Goal: Check status: Check status

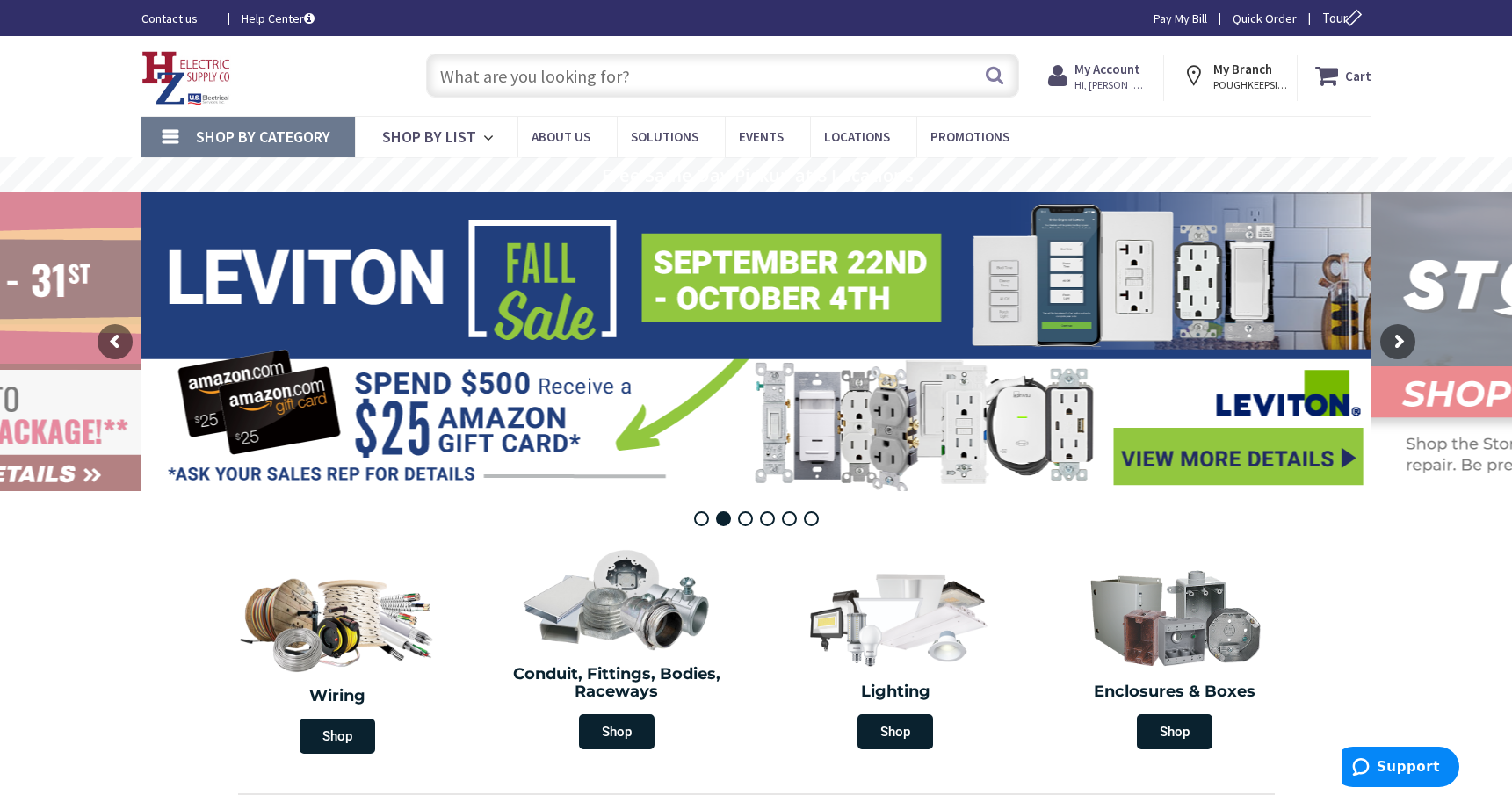
click at [1130, 85] on span "Hi, [PERSON_NAME]" at bounding box center [1111, 85] width 74 height 14
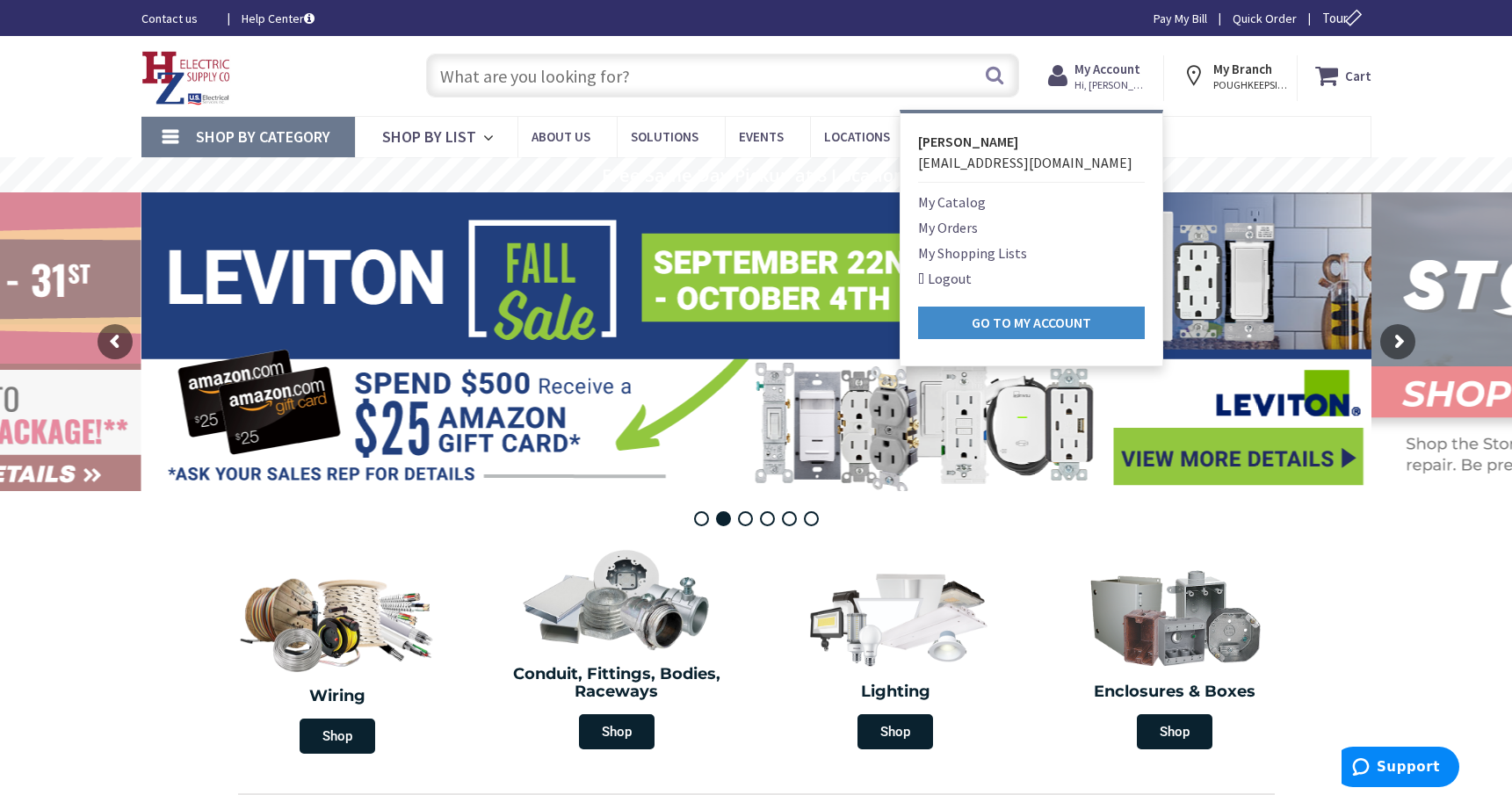
click at [948, 227] on link "My Orders" at bounding box center [947, 227] width 59 height 21
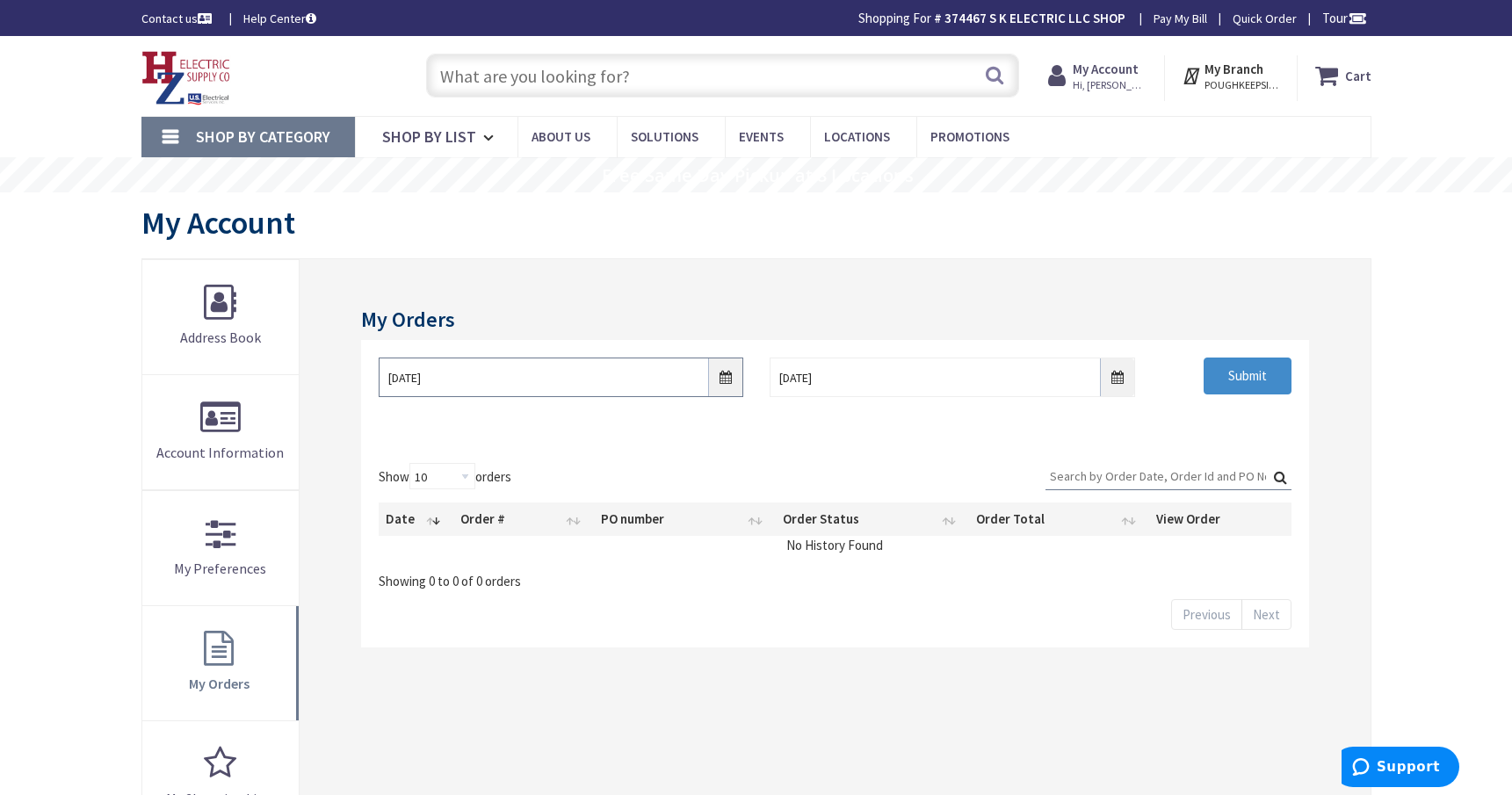
click at [724, 387] on input "9/26/2025" at bounding box center [561, 377] width 365 height 40
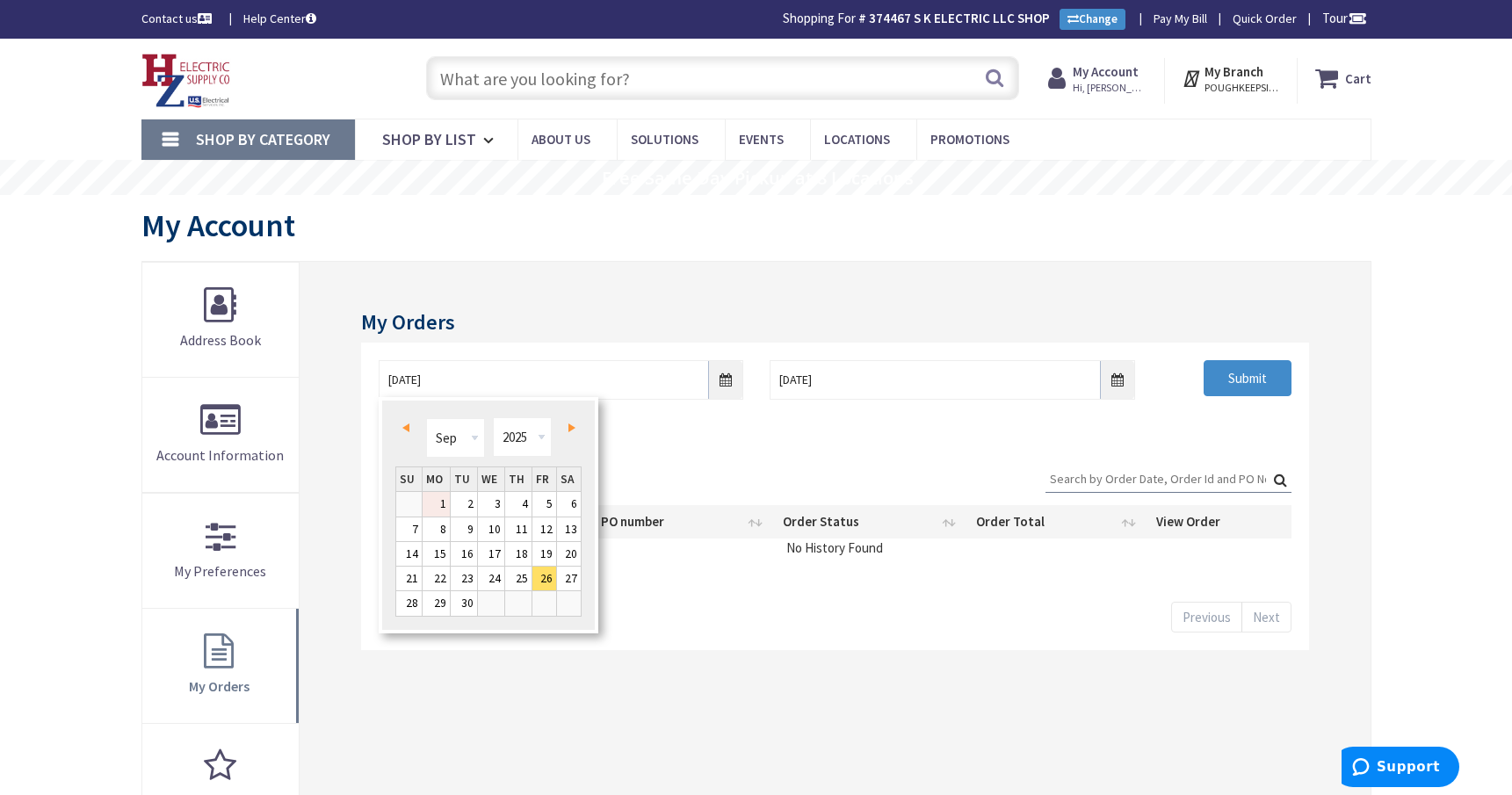
click at [440, 504] on link "1" at bounding box center [435, 503] width 27 height 24
type input "09/01/2025"
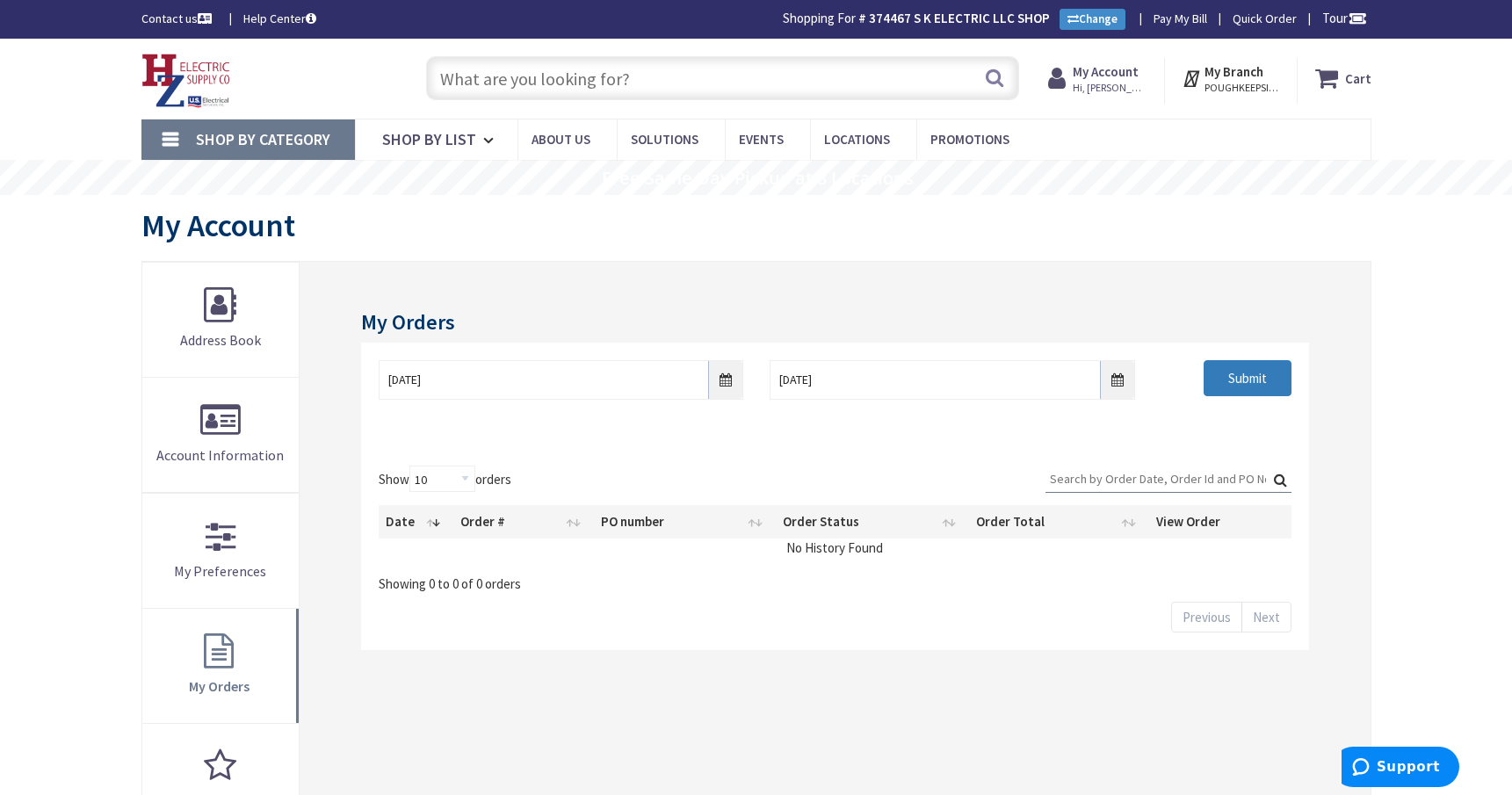
click at [1279, 378] on input "Submit" at bounding box center [1246, 378] width 88 height 37
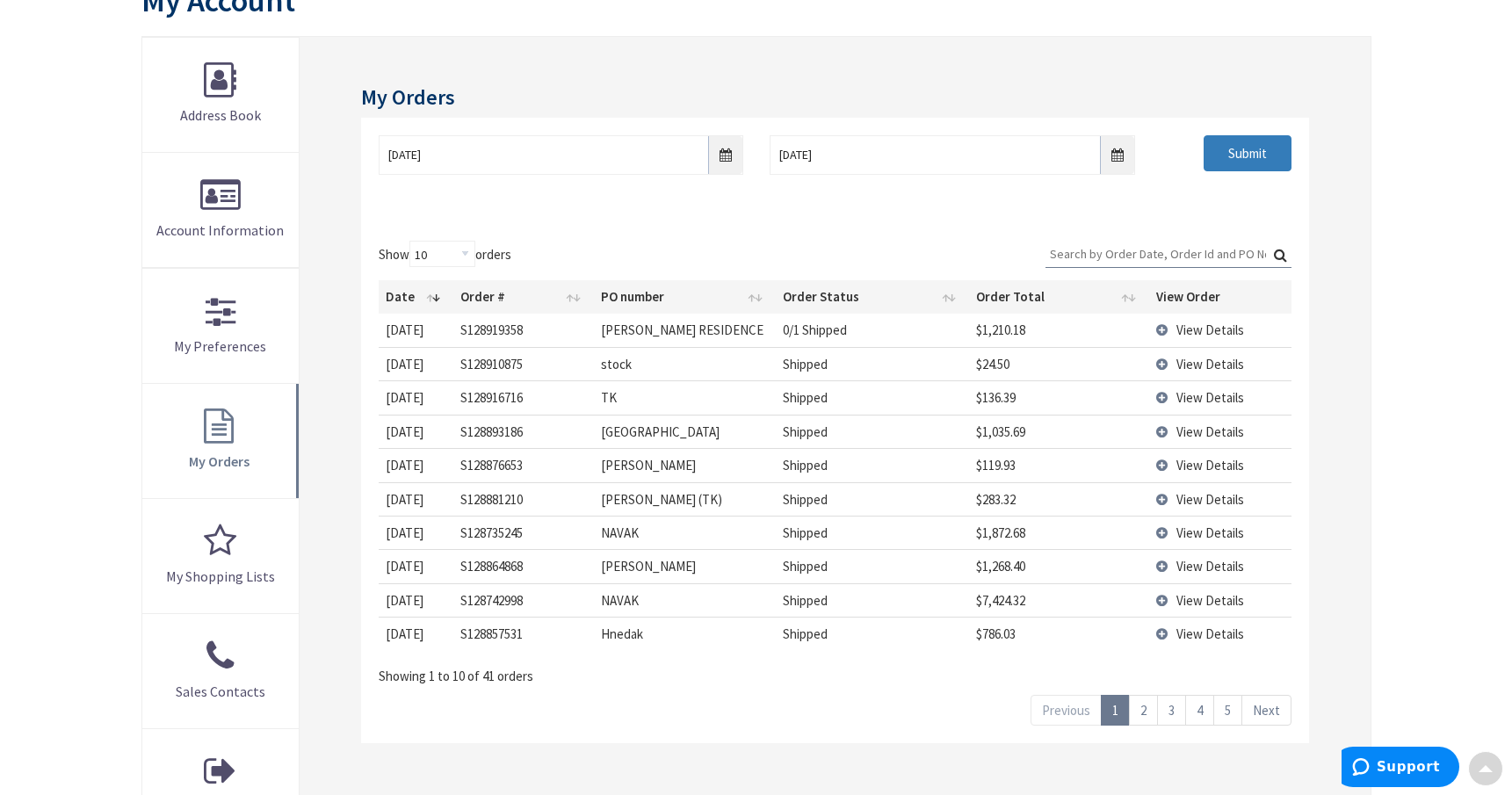
scroll to position [264, 0]
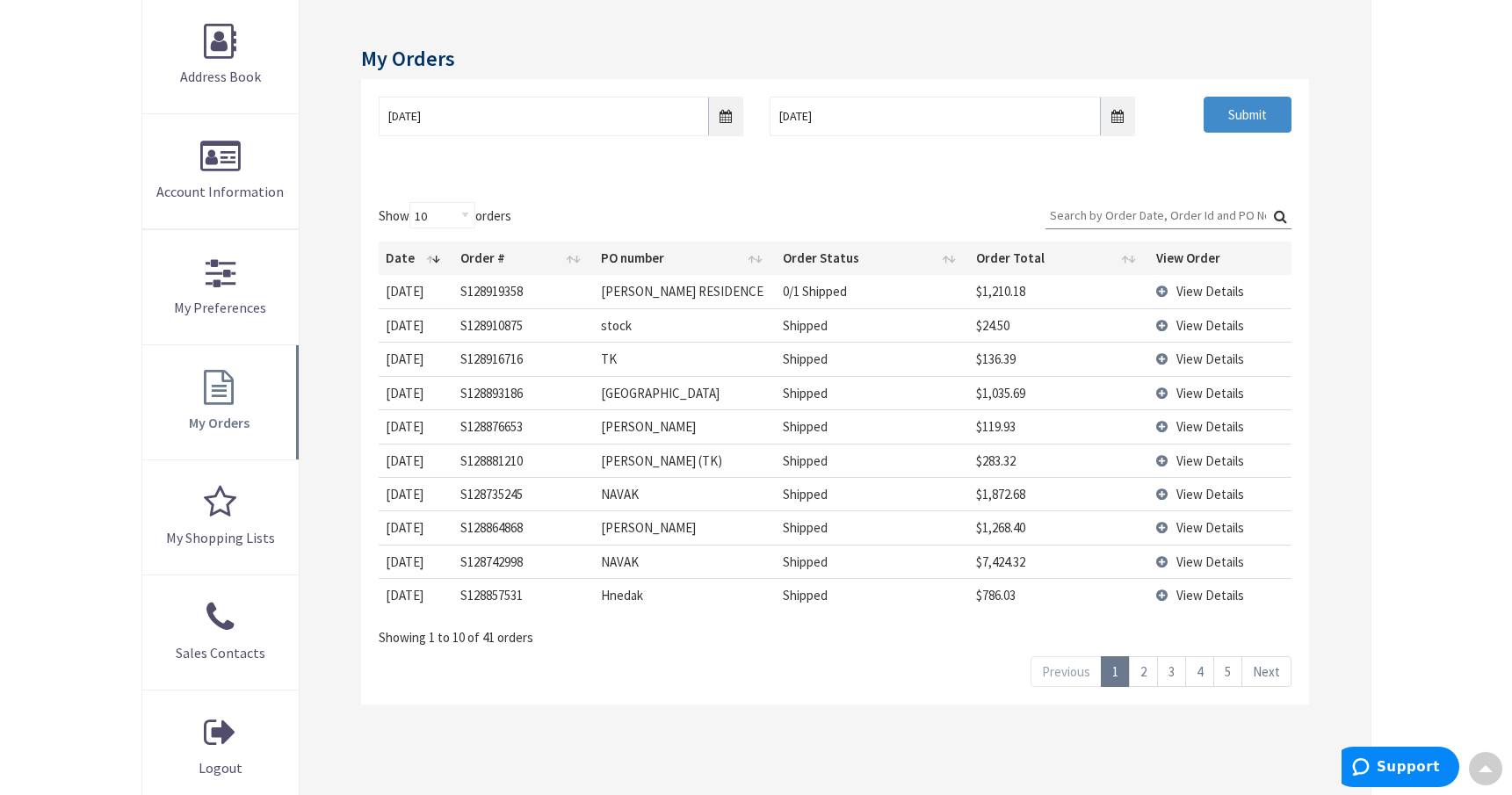
click at [1136, 673] on link "2" at bounding box center [1143, 671] width 29 height 31
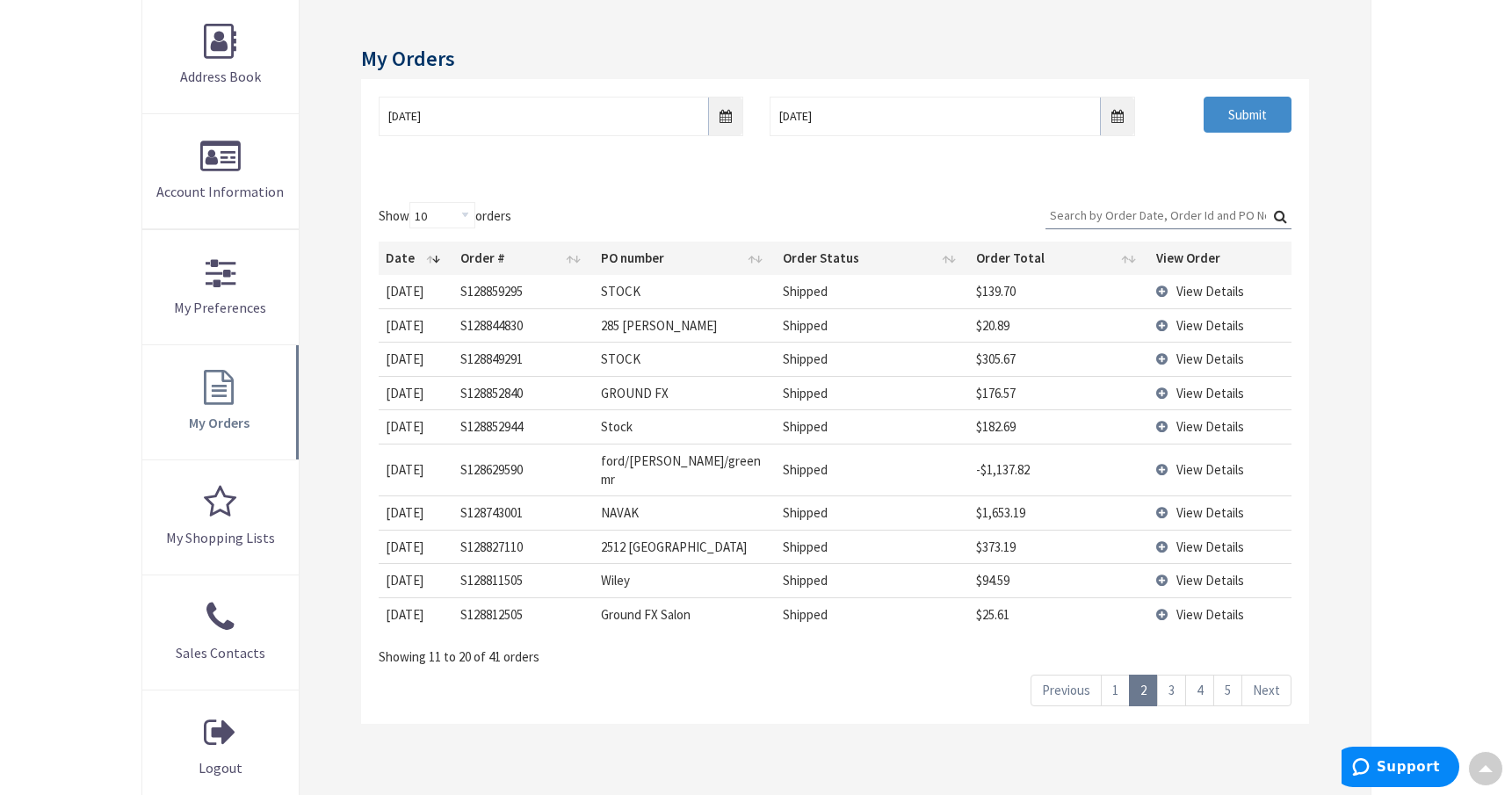
click at [1216, 398] on span "View Details" at bounding box center [1210, 393] width 68 height 17
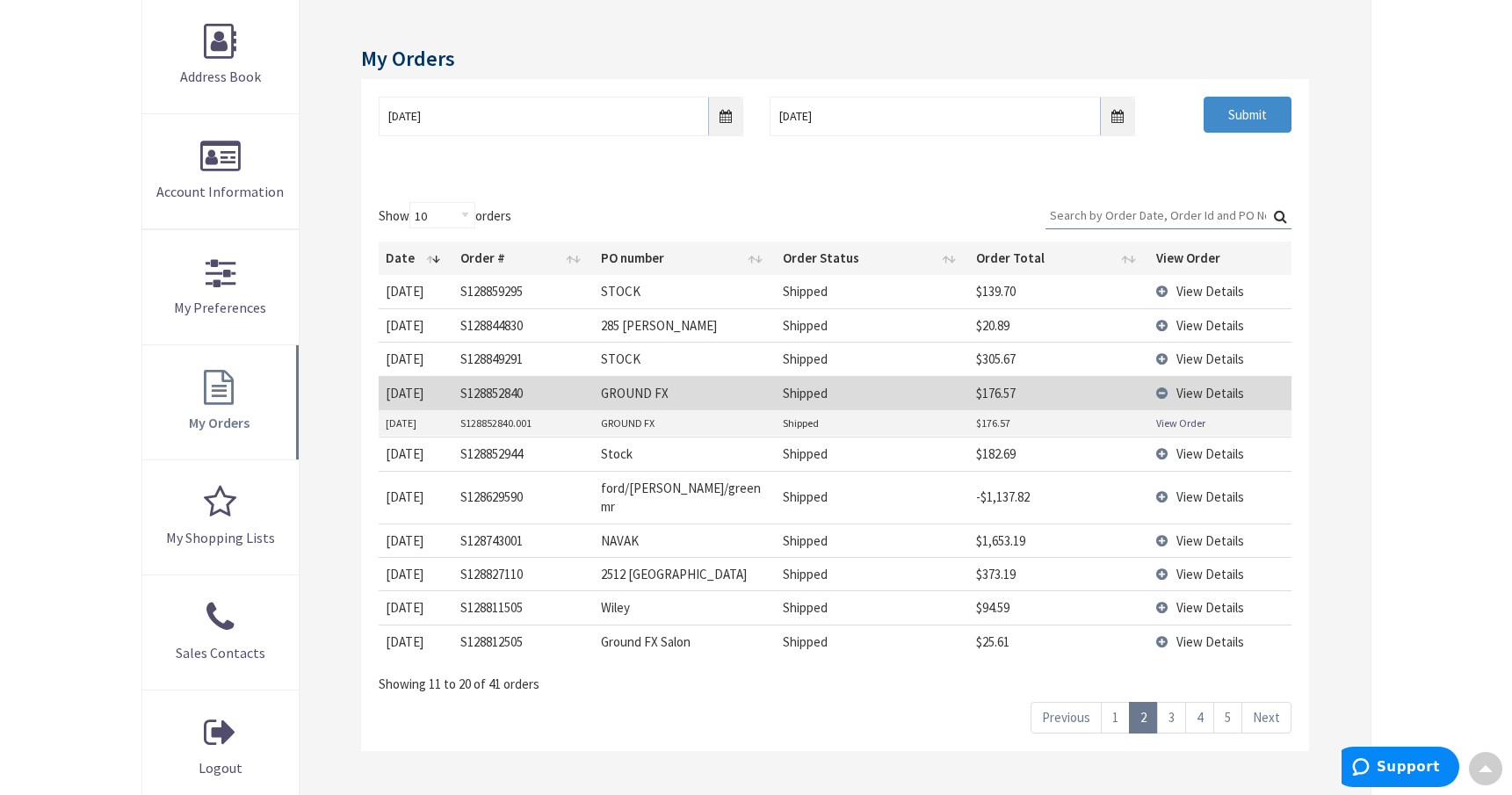
click at [1195, 423] on link "View Order" at bounding box center [1180, 423] width 49 height 15
click at [1162, 394] on td "View Details" at bounding box center [1220, 392] width 142 height 33
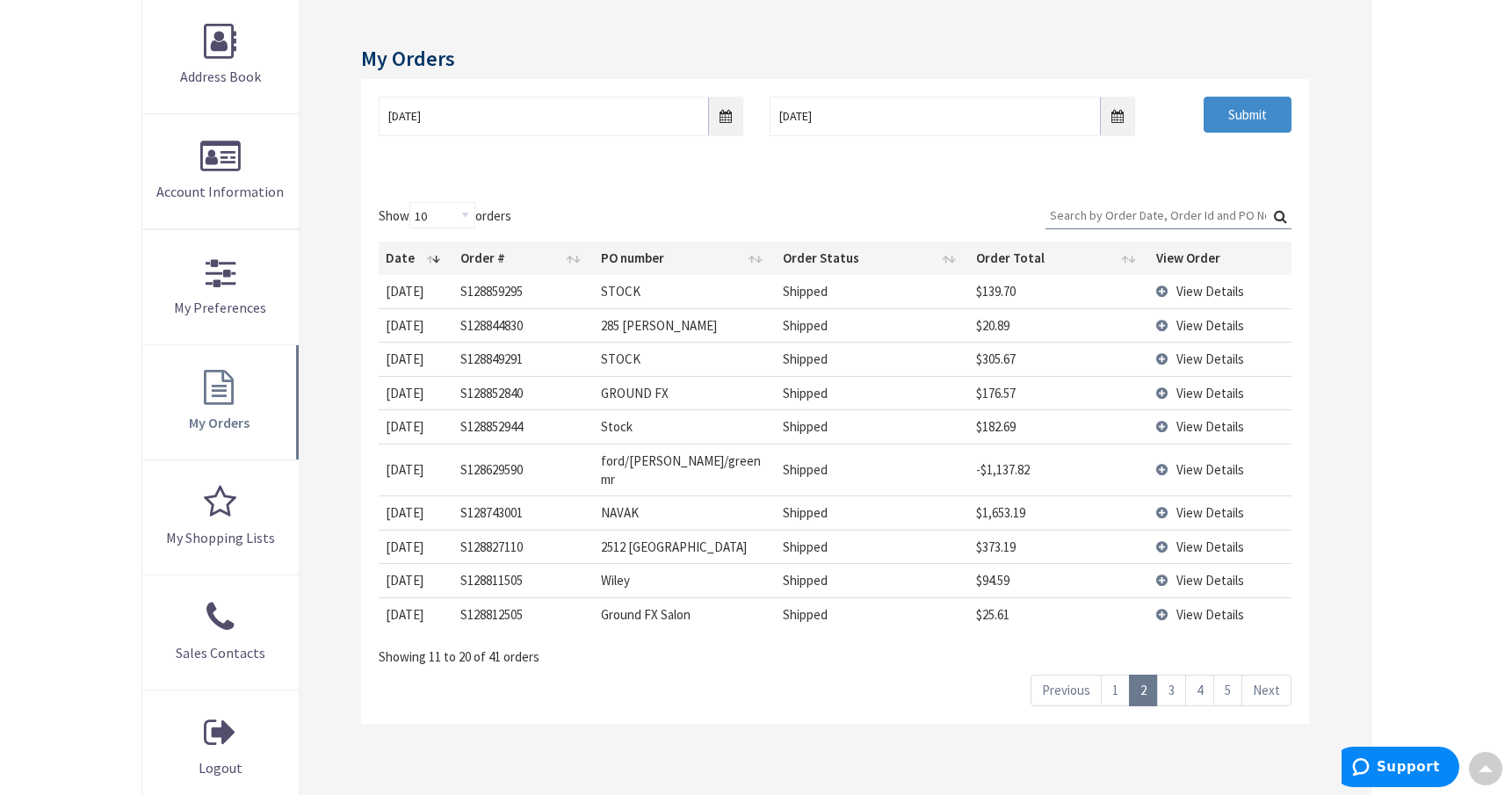
click at [1167, 674] on link "3" at bounding box center [1171, 690] width 29 height 31
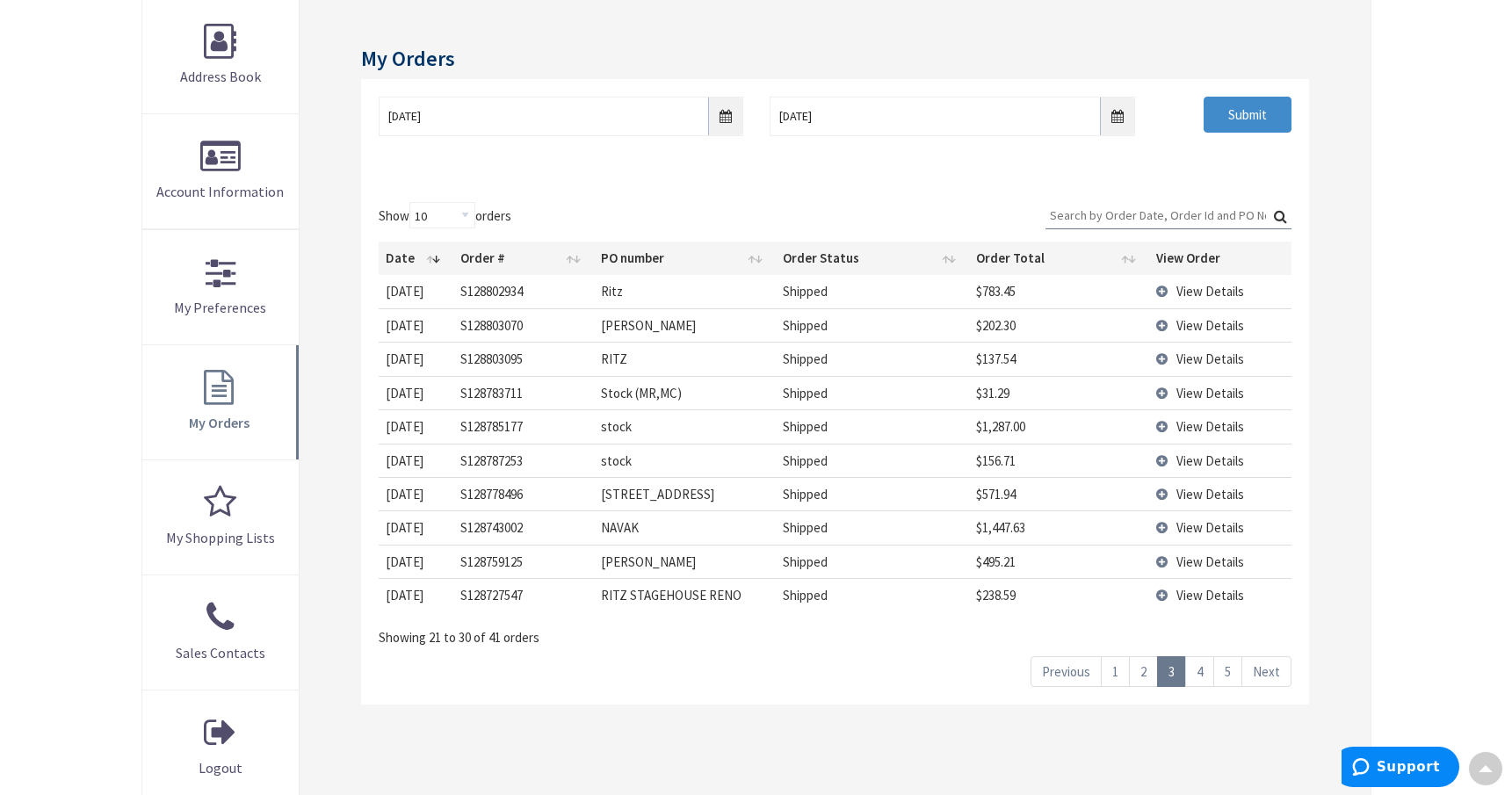
click at [1201, 669] on link "4" at bounding box center [1199, 671] width 29 height 31
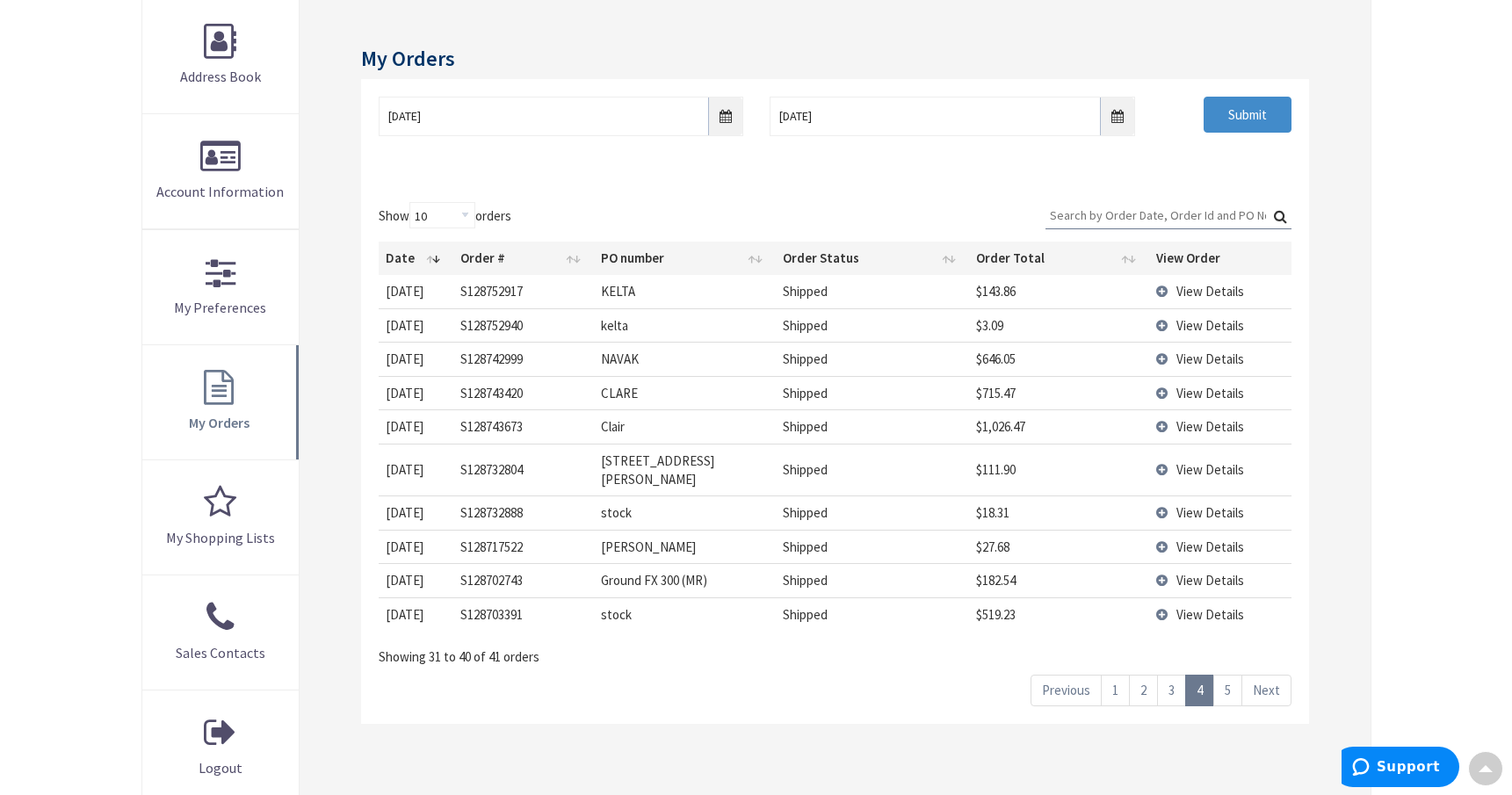
click at [1203, 572] on span "View Details" at bounding box center [1210, 580] width 68 height 17
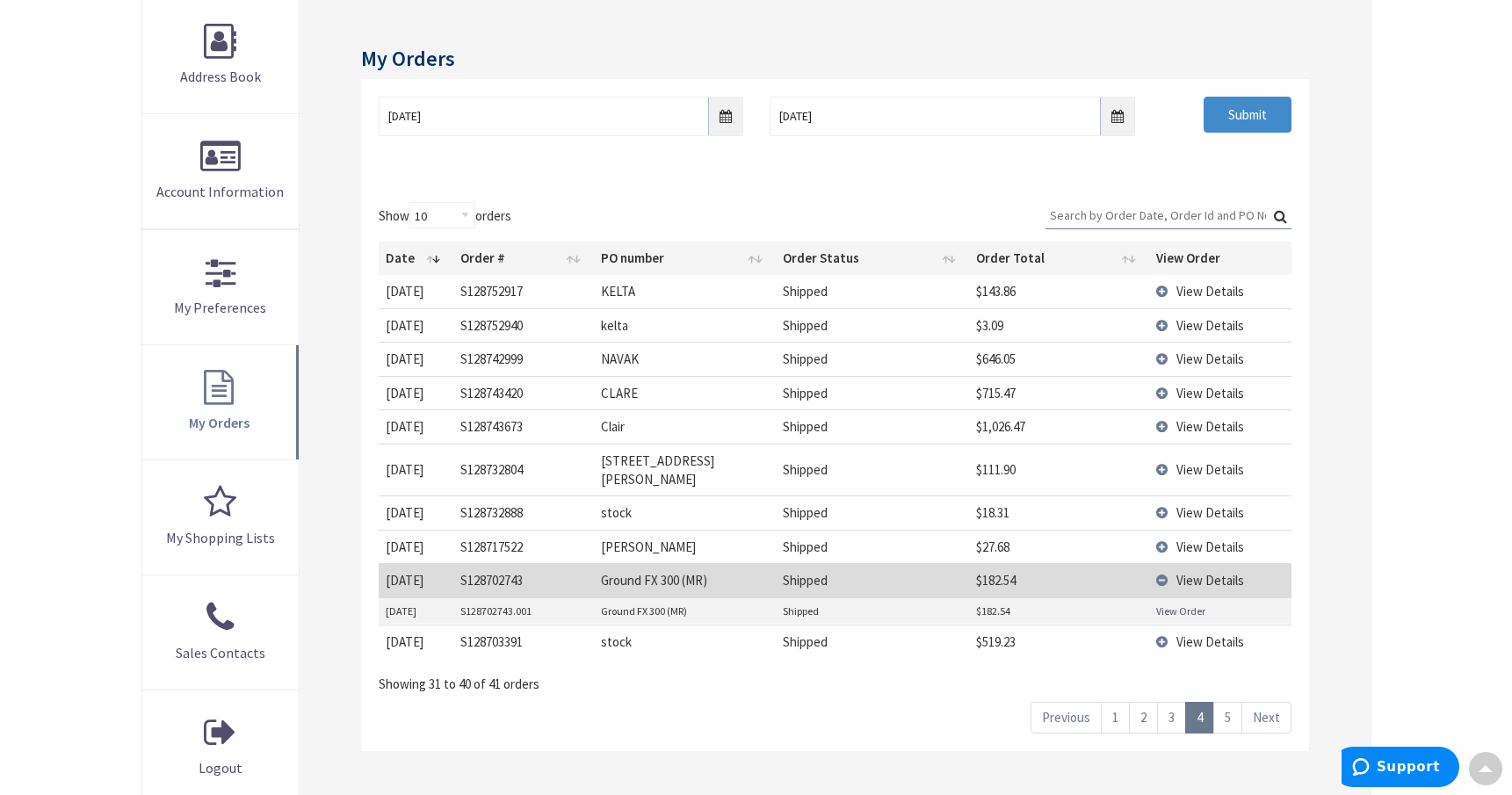
click at [1182, 604] on link "View Order" at bounding box center [1180, 611] width 49 height 15
click at [1221, 702] on link "5" at bounding box center [1227, 717] width 29 height 31
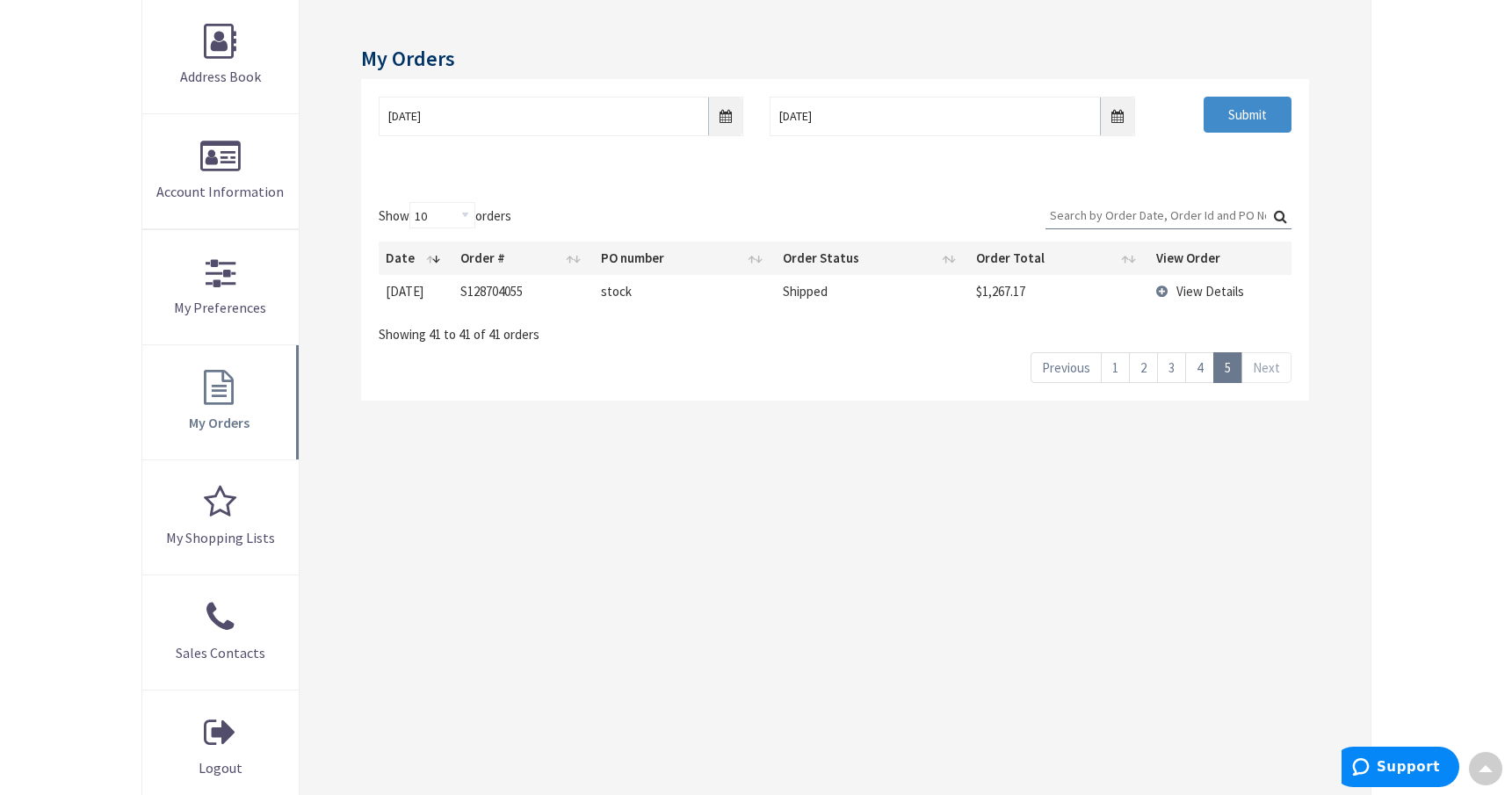
click at [1114, 362] on link "1" at bounding box center [1114, 367] width 29 height 31
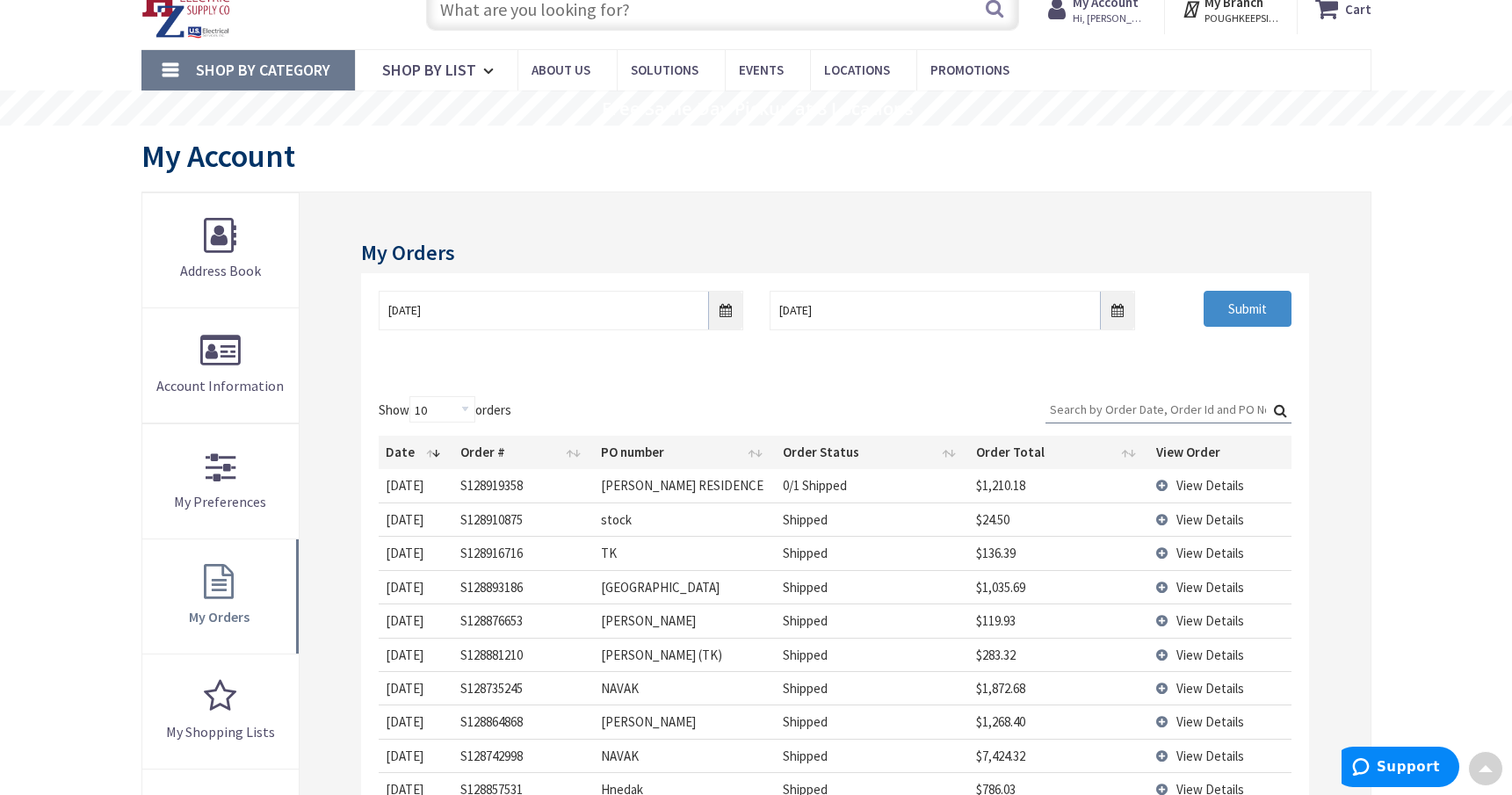
scroll to position [0, 0]
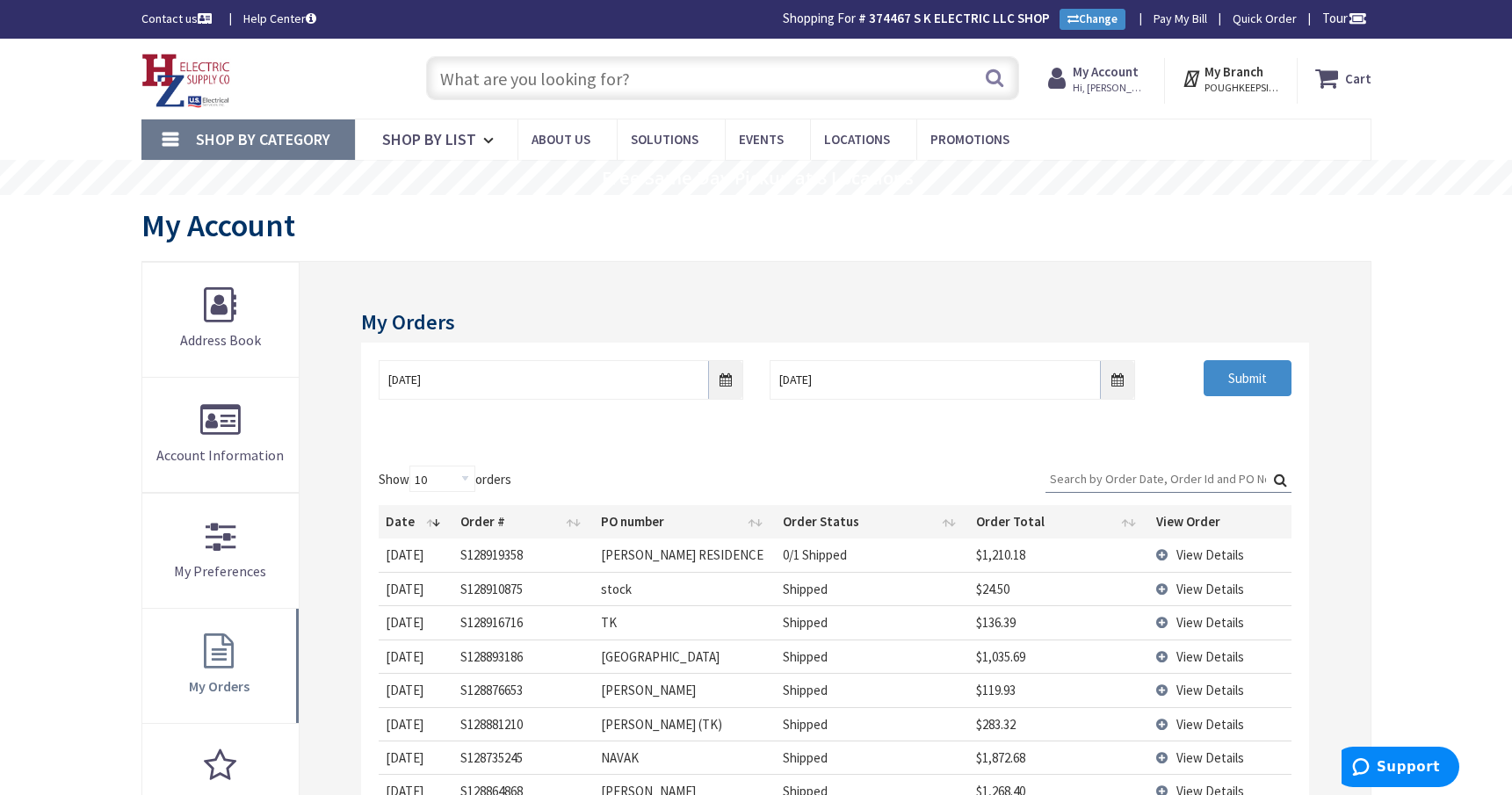
click at [591, 85] on input "text" at bounding box center [722, 78] width 593 height 44
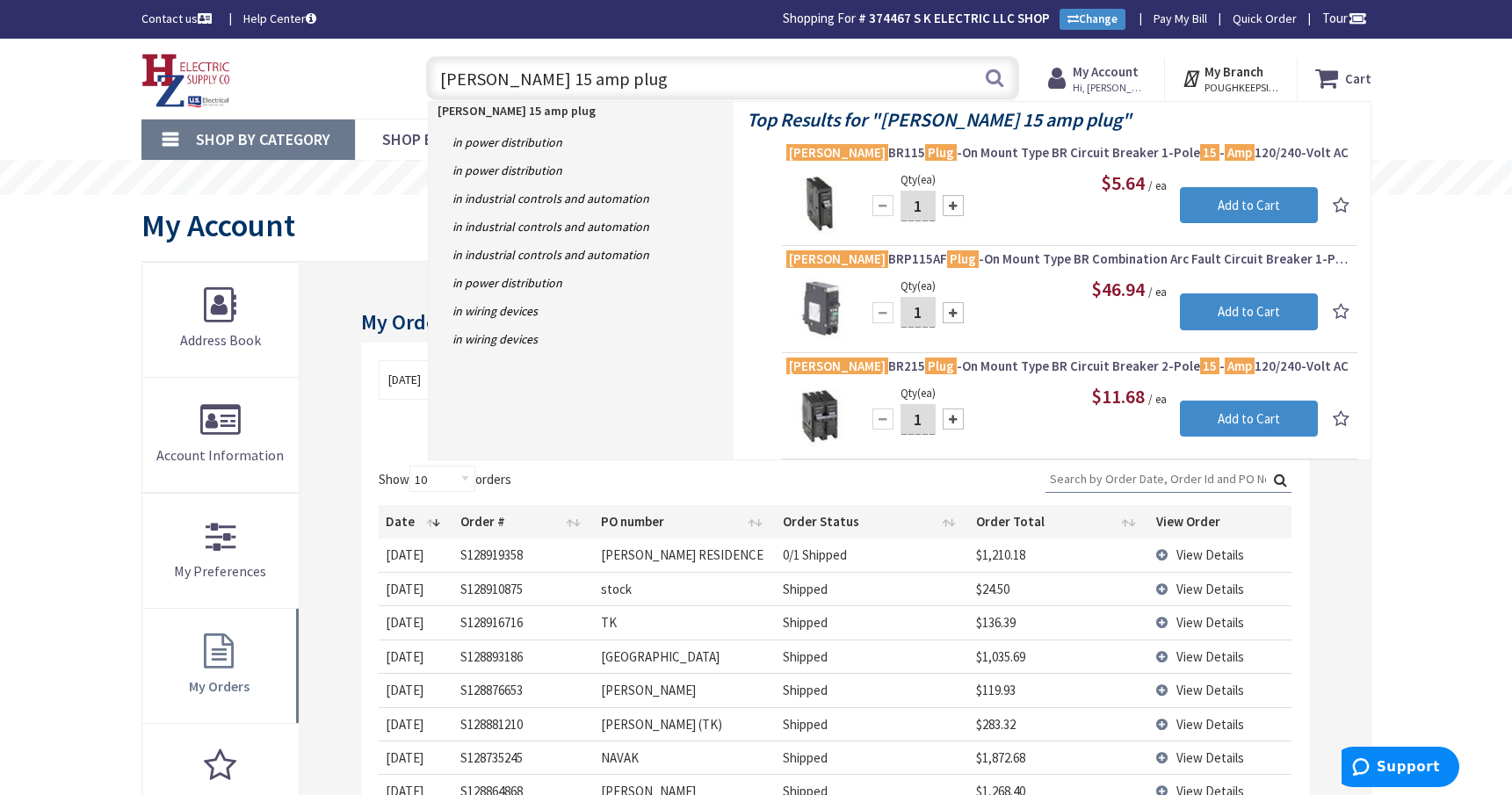
type input "eaton 15 amp plug"
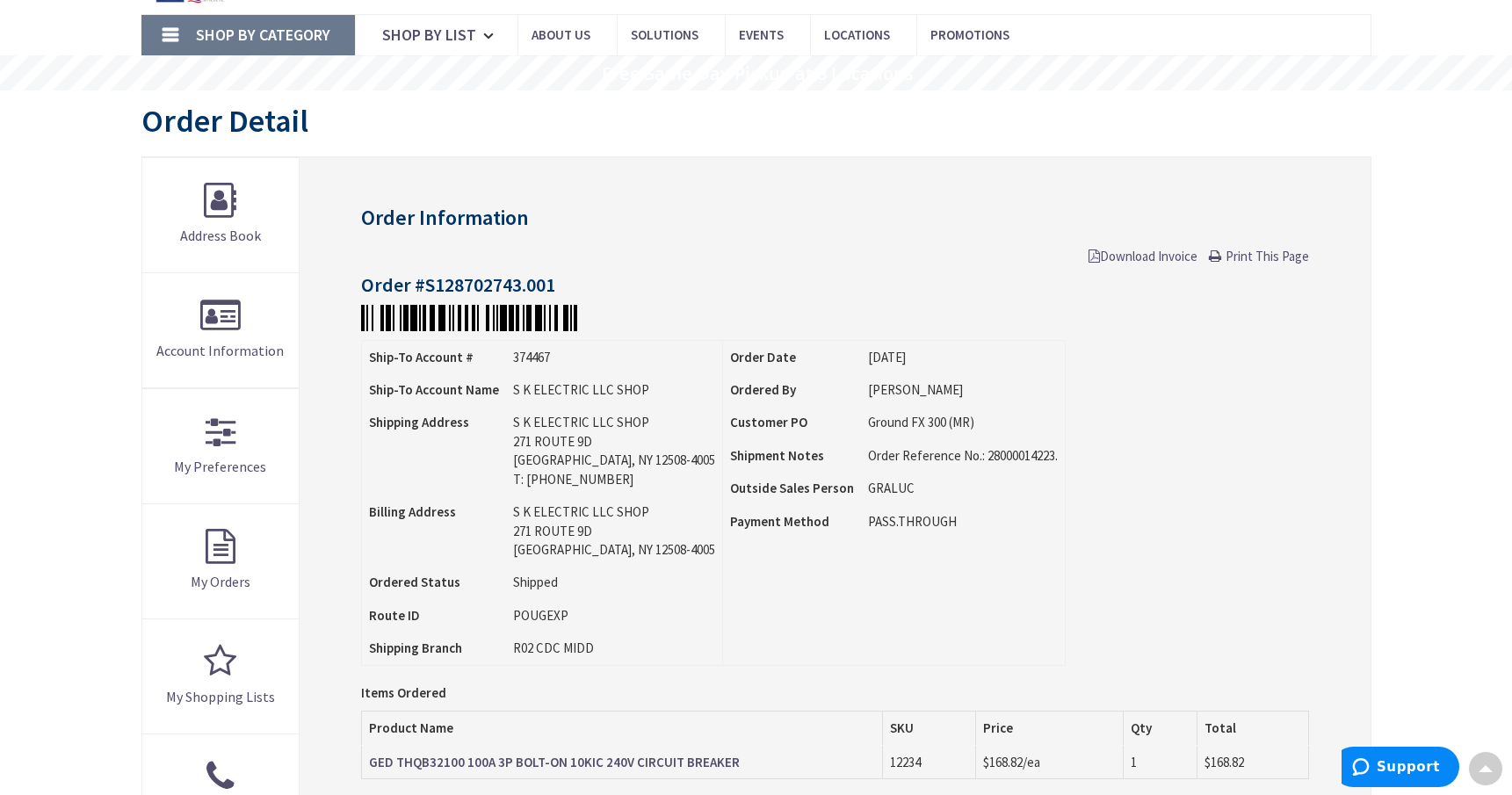
scroll to position [90, 0]
